Goal: Task Accomplishment & Management: Complete application form

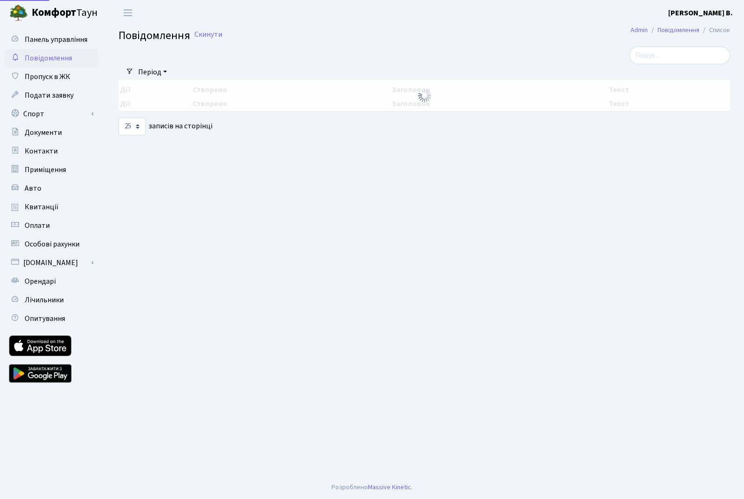
select select "25"
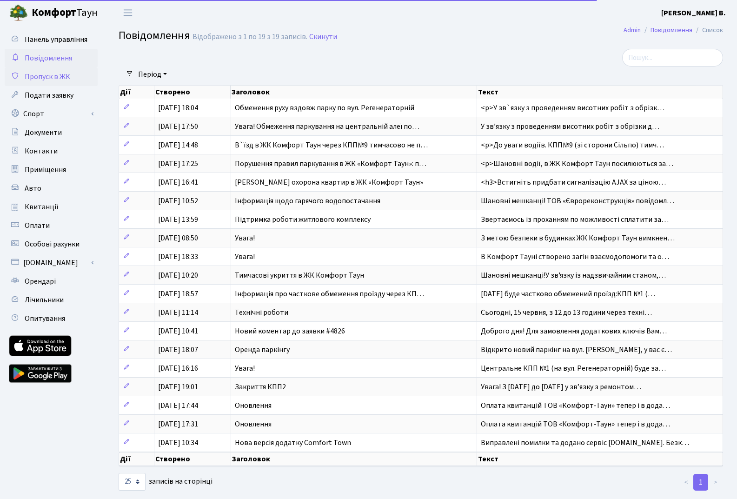
click at [60, 79] on span "Пропуск в ЖК" at bounding box center [48, 77] width 46 height 10
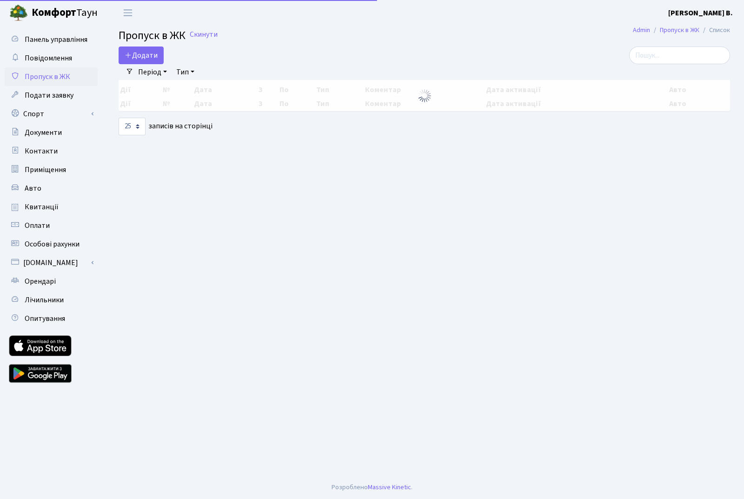
select select "25"
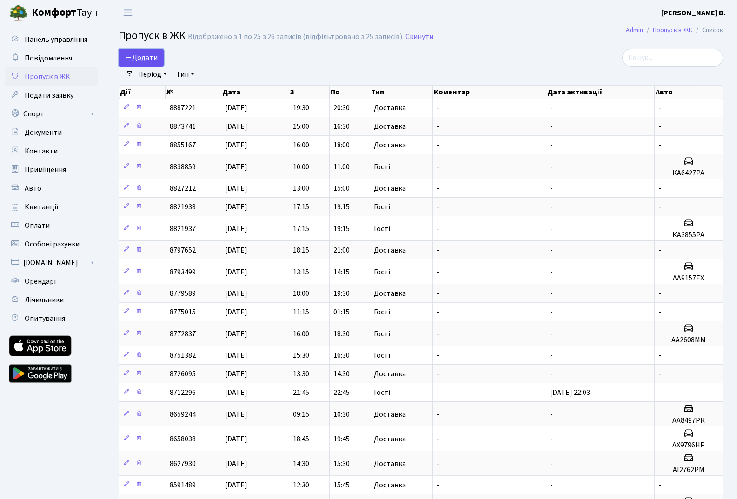
click at [148, 52] on link "Додати" at bounding box center [141, 58] width 45 height 18
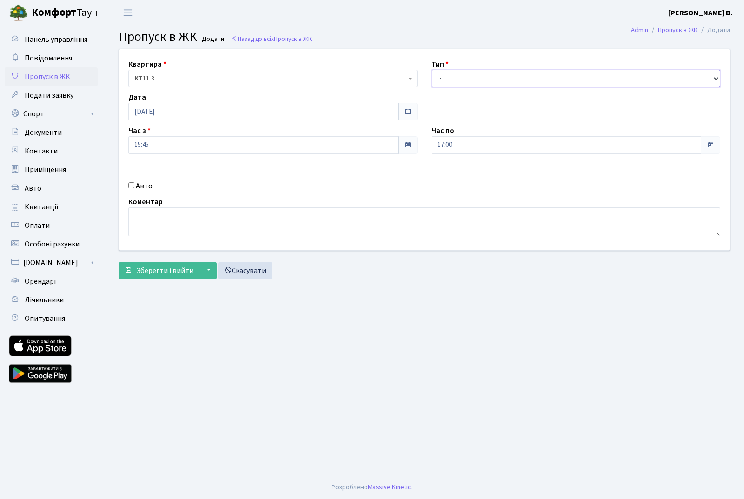
click at [520, 73] on select "- Доставка Таксі Гості Сервіс" at bounding box center [575, 79] width 289 height 18
select select "1"
click at [431, 70] on select "- Доставка Таксі Гості Сервіс" at bounding box center [575, 79] width 289 height 18
click at [706, 145] on span at bounding box center [711, 145] width 20 height 18
click at [608, 142] on input "17:00" at bounding box center [566, 145] width 270 height 18
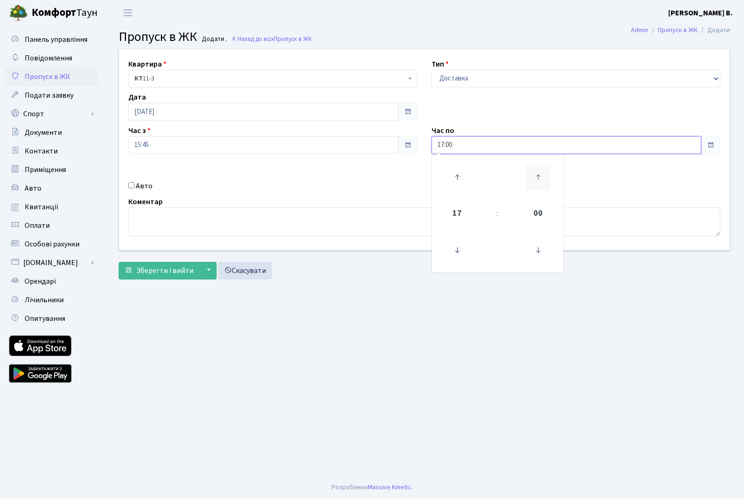
click at [543, 172] on icon at bounding box center [537, 177] width 25 height 25
type input "17:30"
click at [455, 288] on main "Admin Пропуск в ЖК Додати Пропуск в ЖК Додати . Назад до всіх Пропуск в ЖК Квар…" at bounding box center [424, 251] width 639 height 450
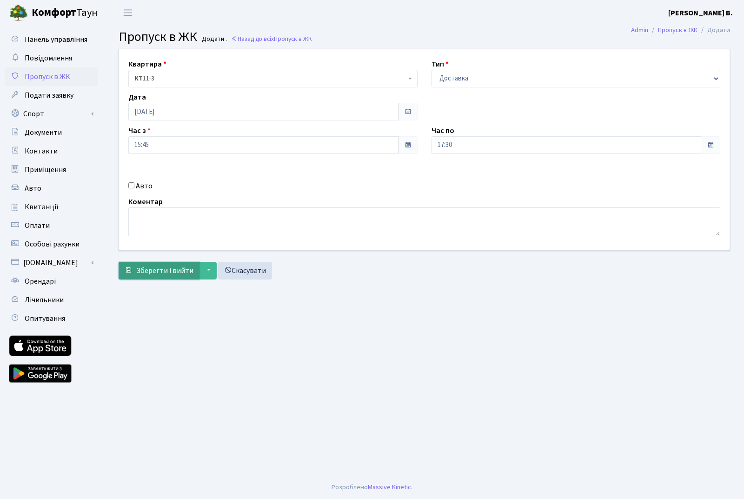
click at [164, 271] on span "Зберегти і вийти" at bounding box center [164, 270] width 57 height 10
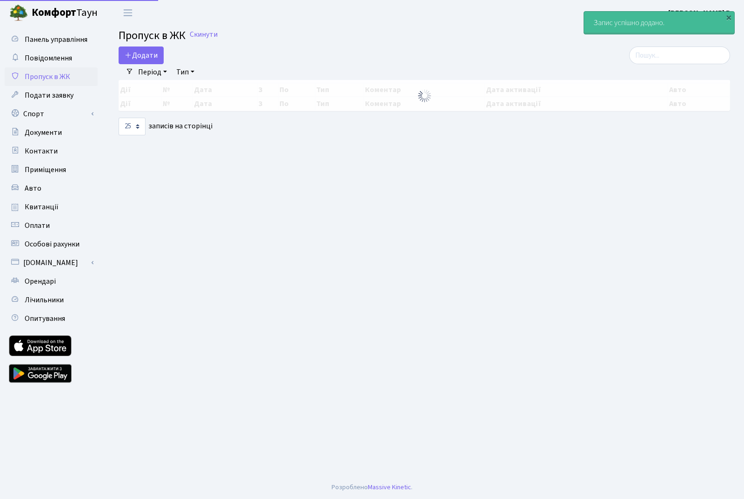
select select "25"
